Goal: Check status: Check status

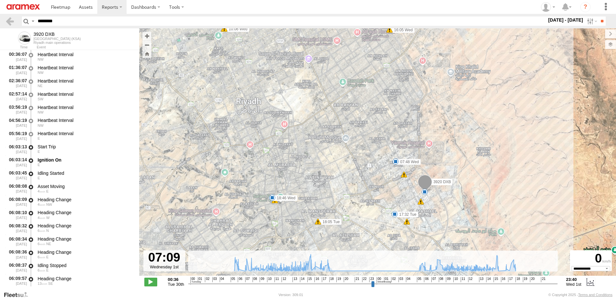
select select "**********"
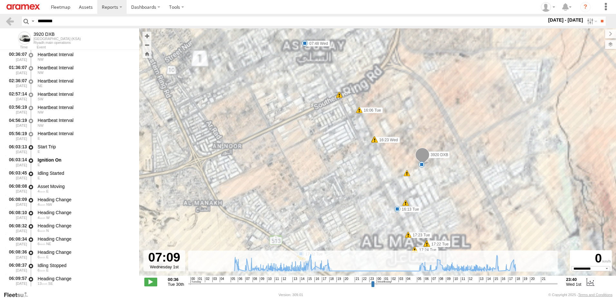
click at [421, 194] on div "3920 DXB 18:05 Tue 18:33 Tue 09:39 Wed 09:55 Wed 10:02 Wed 10:06 Wed 18:46 Wed …" at bounding box center [377, 155] width 477 height 254
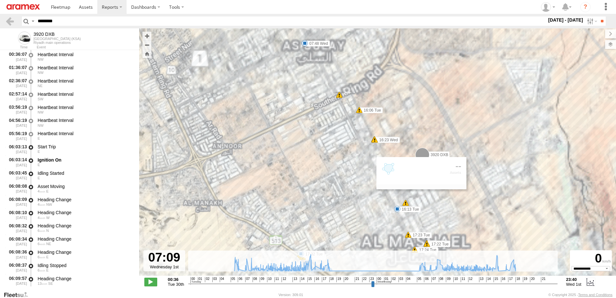
click at [421, 194] on div "3920 DXB 18:05 Tue 18:33 Tue 09:39 Wed 09:55 Wed 10:02 Wed 10:06 Wed 18:46 Wed …" at bounding box center [377, 155] width 477 height 254
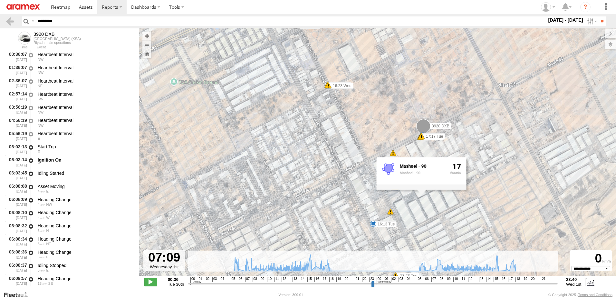
click at [417, 172] on div "Mashael - 90" at bounding box center [422, 173] width 45 height 4
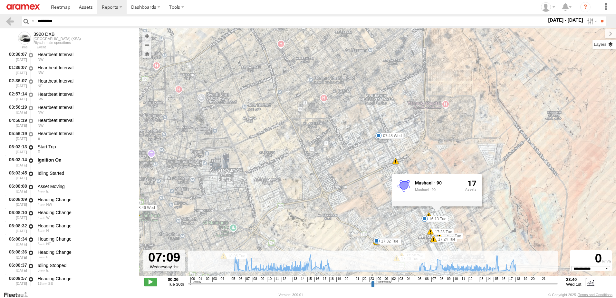
click at [612, 45] on label at bounding box center [604, 44] width 24 height 9
click at [0, 0] on span "Basemaps" at bounding box center [0, 0] width 0 height 0
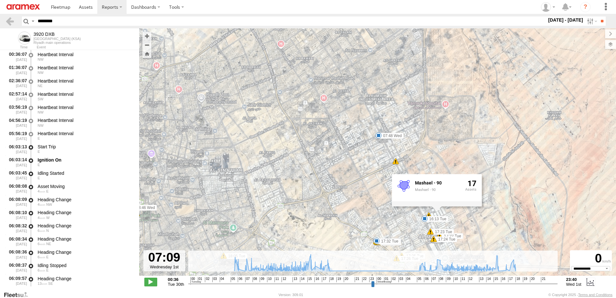
click at [0, 0] on span "Basemaps" at bounding box center [0, 0] width 0 height 0
click at [0, 0] on span "Satellite + Roadmap" at bounding box center [0, 0] width 0 height 0
click at [0, 0] on span "Basemaps" at bounding box center [0, 0] width 0 height 0
click at [0, 0] on span "Overlays" at bounding box center [0, 0] width 0 height 0
click at [0, 0] on span "Fences" at bounding box center [0, 0] width 0 height 0
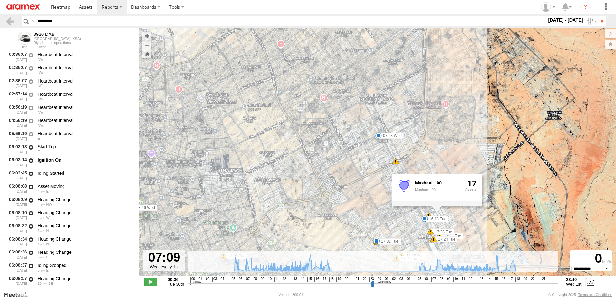
click at [361, 193] on div "3920 DXB 18:05 Tue 18:33 Tue 09:39 Wed 09:55 Wed 10:02 Wed 10:06 Wed 18:46 Wed …" at bounding box center [377, 155] width 477 height 254
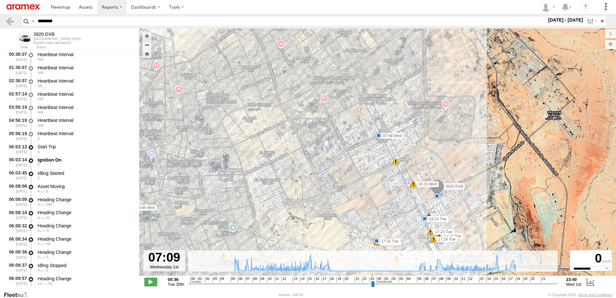
click at [361, 193] on div "3920 DXB 18:05 Tue 18:33 Tue 09:39 Wed 09:55 Wed 10:02 Wed 10:06 Wed 18:46 Wed …" at bounding box center [377, 155] width 477 height 254
click at [363, 188] on div "3920 DXB 18:05 Tue 18:33 Tue 09:39 Wed 09:55 Wed 10:02 Wed 10:06 Wed 18:46 Wed …" at bounding box center [377, 155] width 477 height 254
click at [364, 191] on div "3920 DXB 18:05 Tue 18:33 Tue 09:39 Wed 09:55 Wed 10:02 Wed 10:06 Wed 18:46 Wed …" at bounding box center [377, 155] width 477 height 254
click at [403, 190] on div "3920 DXB 18:05 Tue 18:33 Tue 09:39 Wed 09:55 Wed 10:02 Wed 10:06 Wed 18:46 Wed …" at bounding box center [377, 155] width 477 height 254
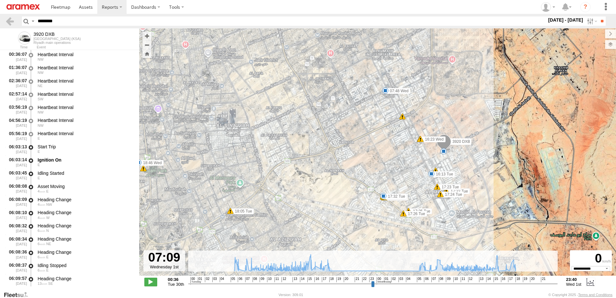
drag, startPoint x: 331, startPoint y: 182, endPoint x: 347, endPoint y: 136, distance: 48.6
click at [344, 136] on div "3920 DXB 18:05 Tue 18:33 Tue 09:39 Wed 09:55 Wed 10:02 Wed 10:06 Wed 18:46 Wed …" at bounding box center [377, 155] width 477 height 254
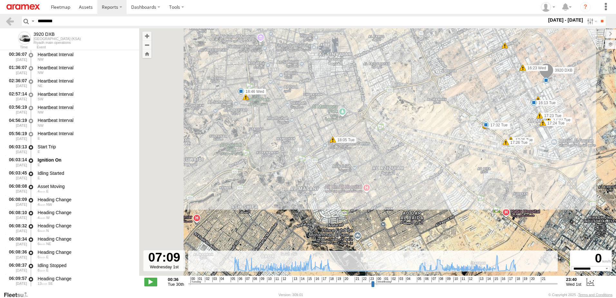
drag, startPoint x: 324, startPoint y: 186, endPoint x: 416, endPoint y: 116, distance: 115.3
click at [416, 116] on div "3920 DXB 18:05 Tue 18:33 Tue 09:39 Wed 09:55 Wed 10:02 Wed 10:06 Wed 18:46 Wed …" at bounding box center [377, 155] width 477 height 254
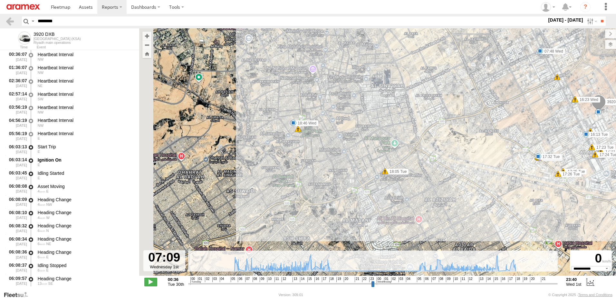
drag, startPoint x: 301, startPoint y: 123, endPoint x: 352, endPoint y: 157, distance: 61.7
click at [352, 157] on div "3920 DXB 18:05 Tue 18:33 Tue 09:39 Wed 09:55 Wed 10:02 Wed 10:06 Wed 18:46 Wed …" at bounding box center [377, 155] width 477 height 254
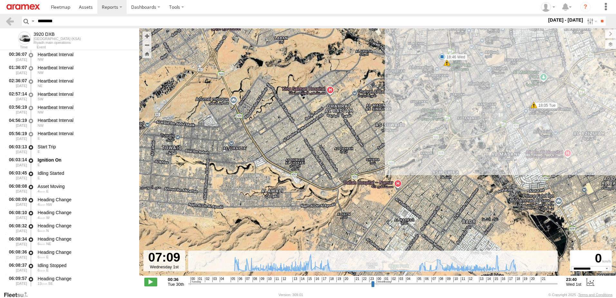
drag, startPoint x: 331, startPoint y: 169, endPoint x: 464, endPoint y: 134, distance: 137.5
click at [464, 134] on div "3920 DXB 18:05 Tue 18:33 Tue 09:39 Wed 09:55 Wed 10:02 Wed 10:06 Wed 18:46 Wed …" at bounding box center [377, 155] width 477 height 254
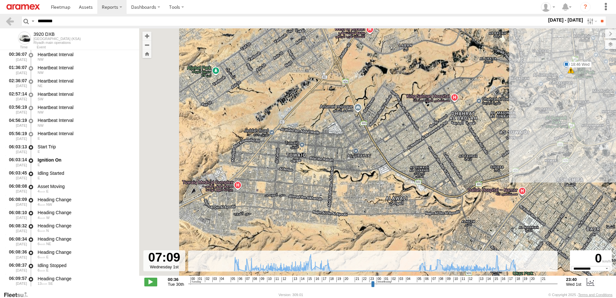
drag, startPoint x: 307, startPoint y: 187, endPoint x: 419, endPoint y: 204, distance: 113.7
click at [419, 204] on div "3920 DXB 18:05 Tue 18:33 Tue 09:39 Wed 09:55 Wed 10:02 Wed 10:06 Wed 18:46 Wed …" at bounding box center [377, 155] width 477 height 254
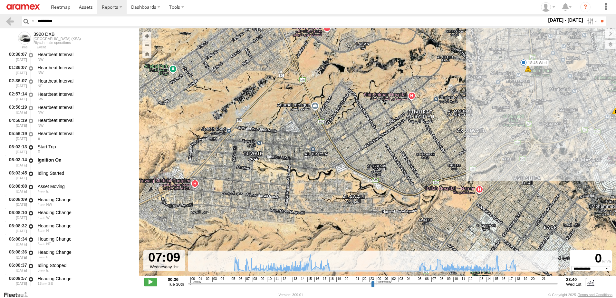
drag, startPoint x: 394, startPoint y: 192, endPoint x: 329, endPoint y: 197, distance: 64.9
click at [329, 197] on div "3920 DXB 18:05 Tue 18:33 Tue 09:39 Wed 09:55 Wed 10:02 Wed 10:06 Wed 18:46 Wed …" at bounding box center [377, 155] width 477 height 254
